Goal: Use online tool/utility: Utilize a website feature to perform a specific function

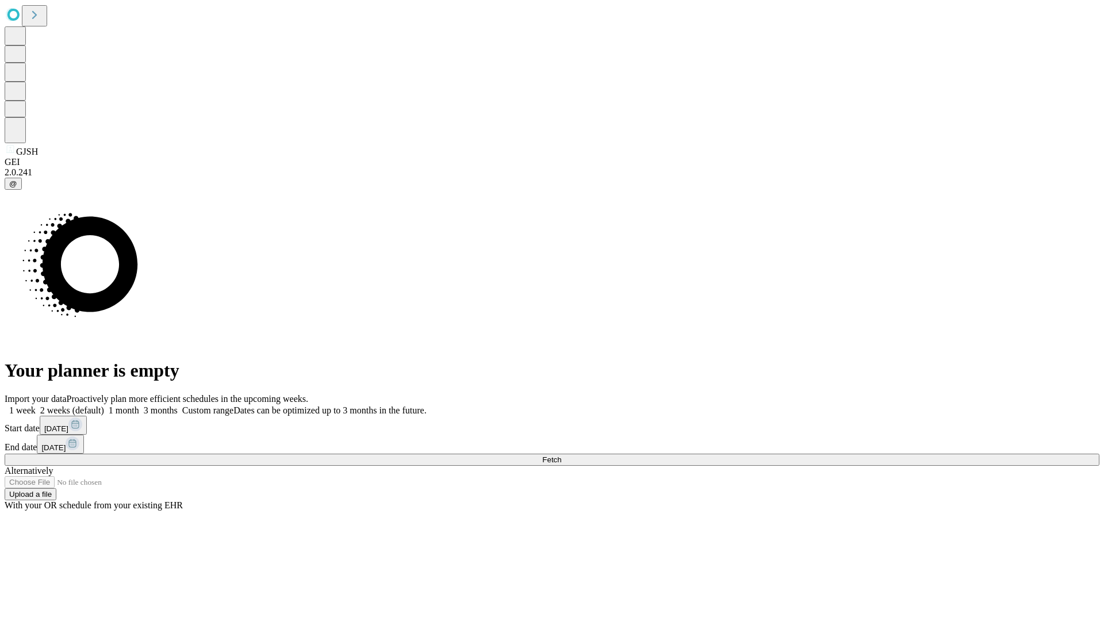
click at [561, 455] on span "Fetch" at bounding box center [551, 459] width 19 height 9
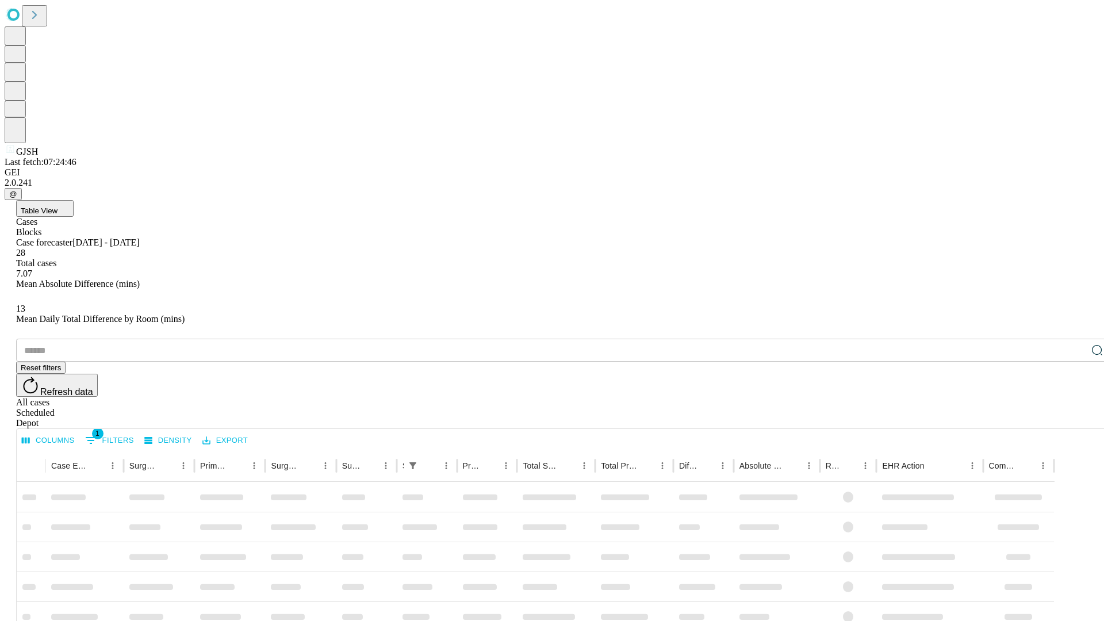
click at [57, 206] on span "Table View" at bounding box center [39, 210] width 37 height 9
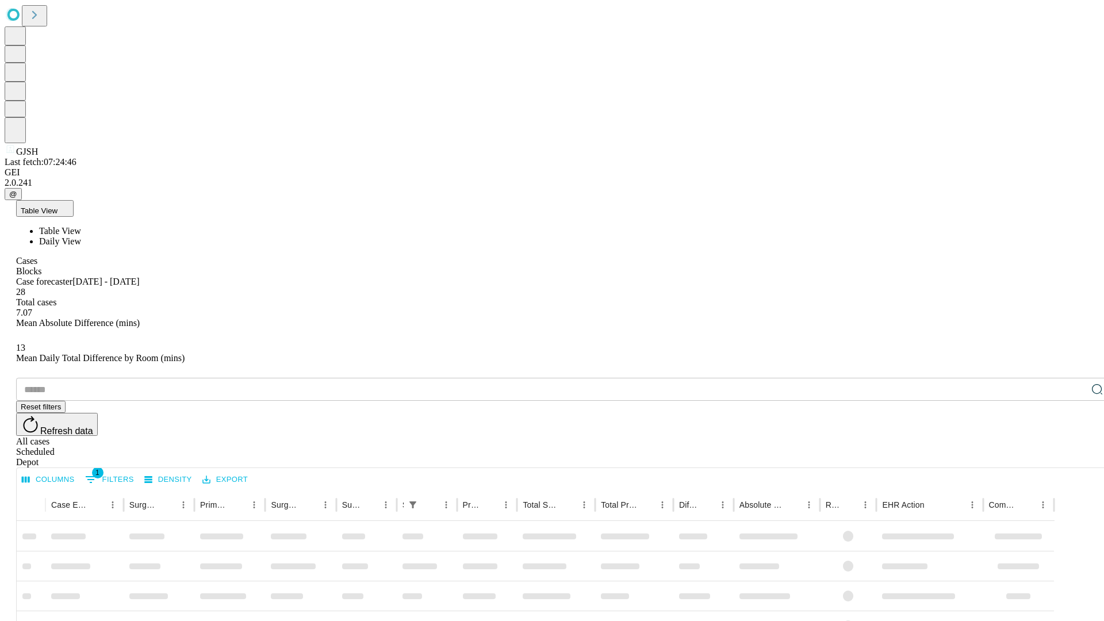
click at [81, 236] on span "Daily View" at bounding box center [60, 241] width 42 height 10
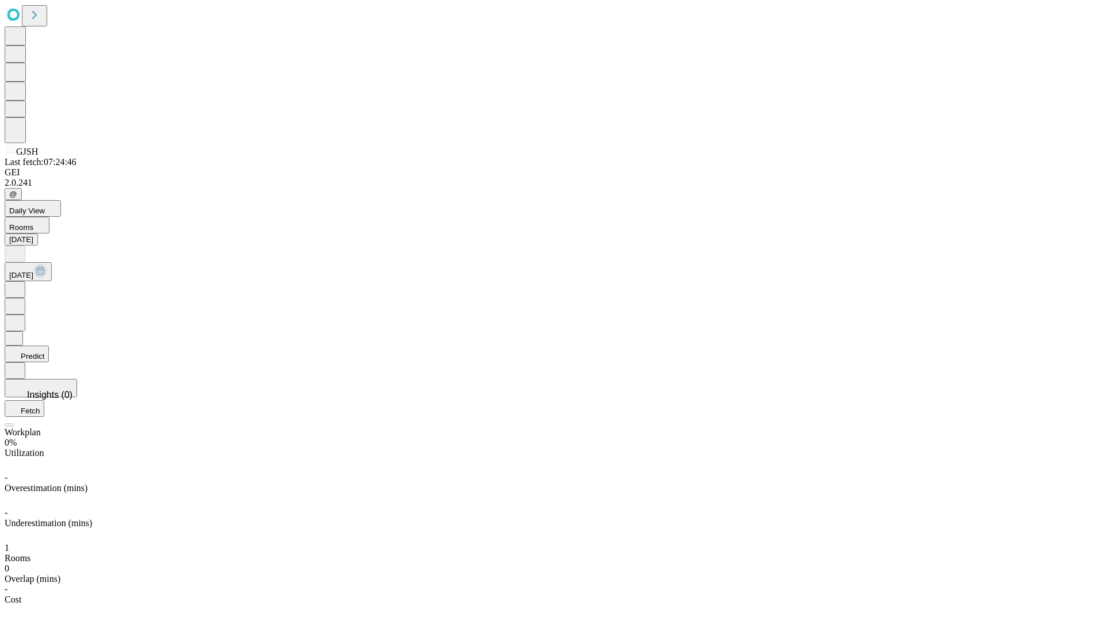
click at [49, 346] on button "Predict" at bounding box center [27, 354] width 44 height 17
